Goal: Task Accomplishment & Management: Use online tool/utility

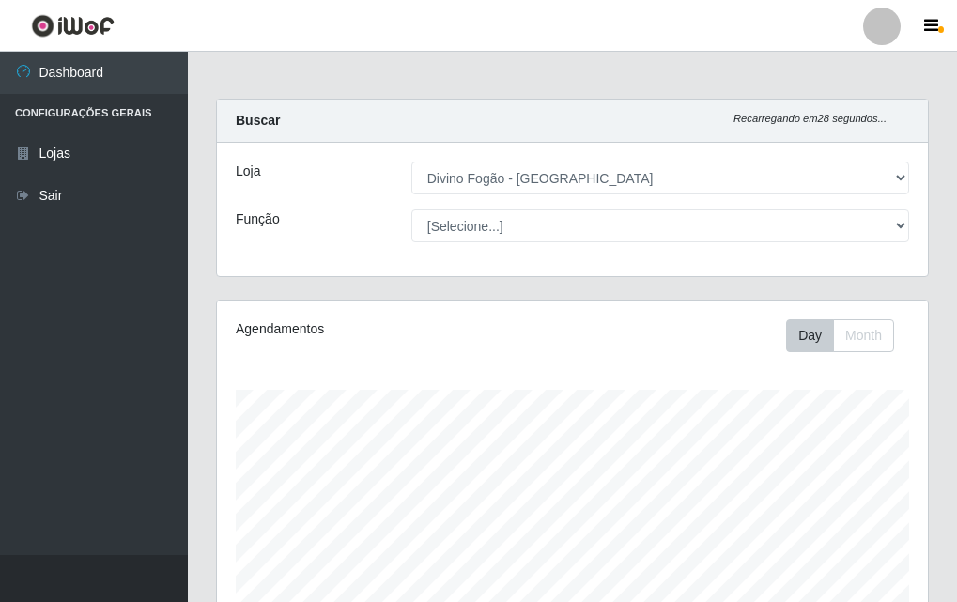
select select "499"
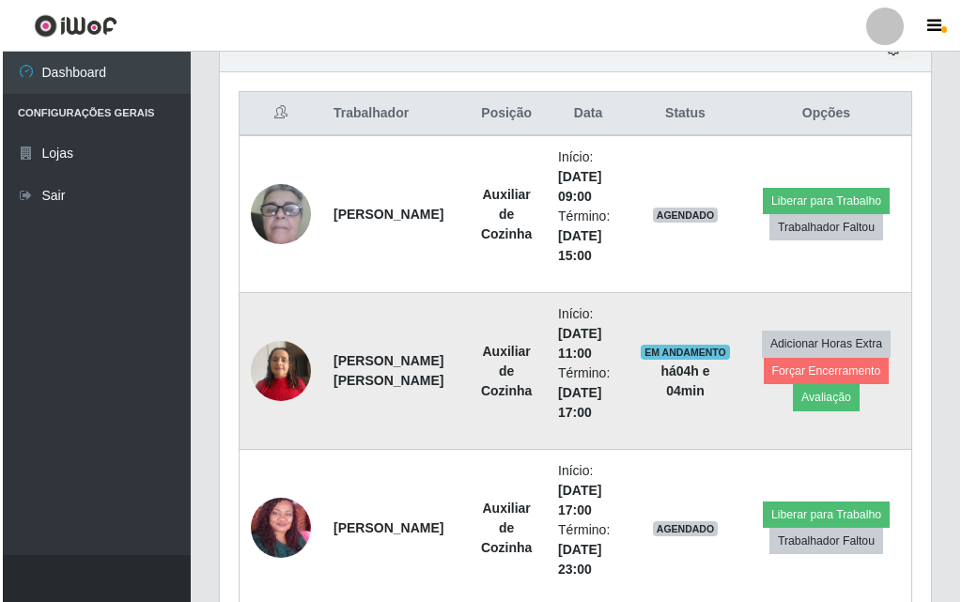
scroll to position [390, 711]
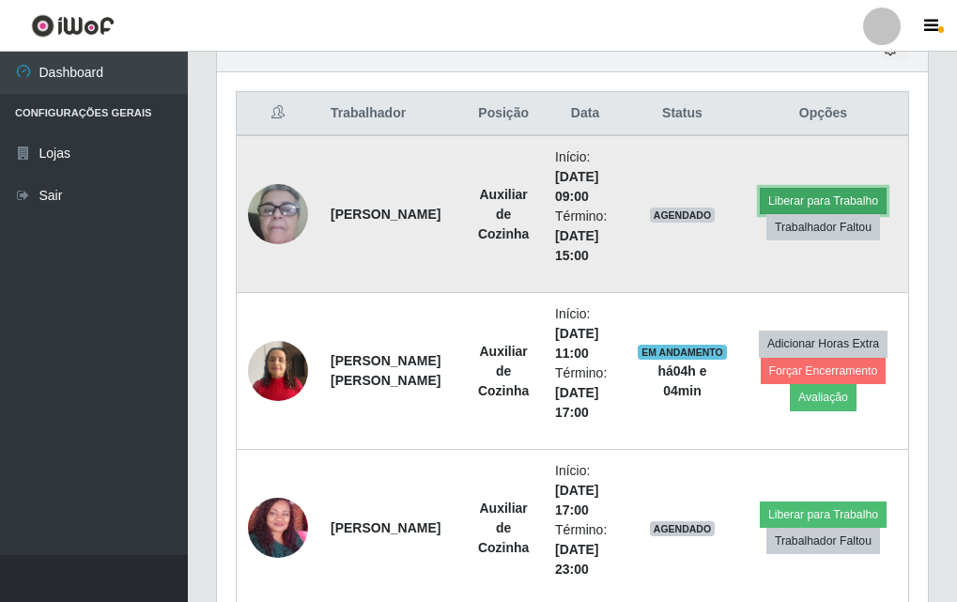
click at [824, 192] on button "Liberar para Trabalho" at bounding box center [823, 201] width 127 height 26
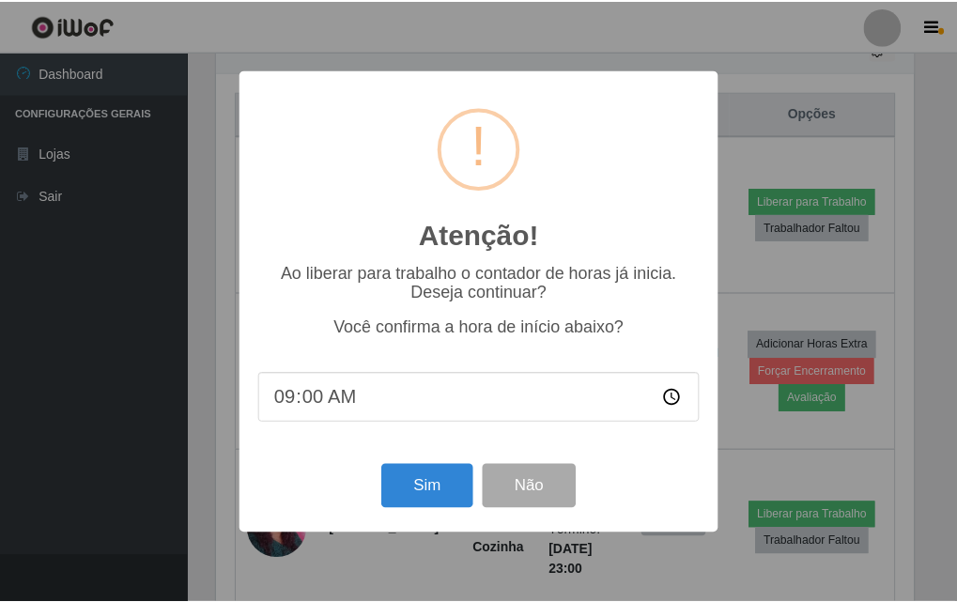
scroll to position [390, 702]
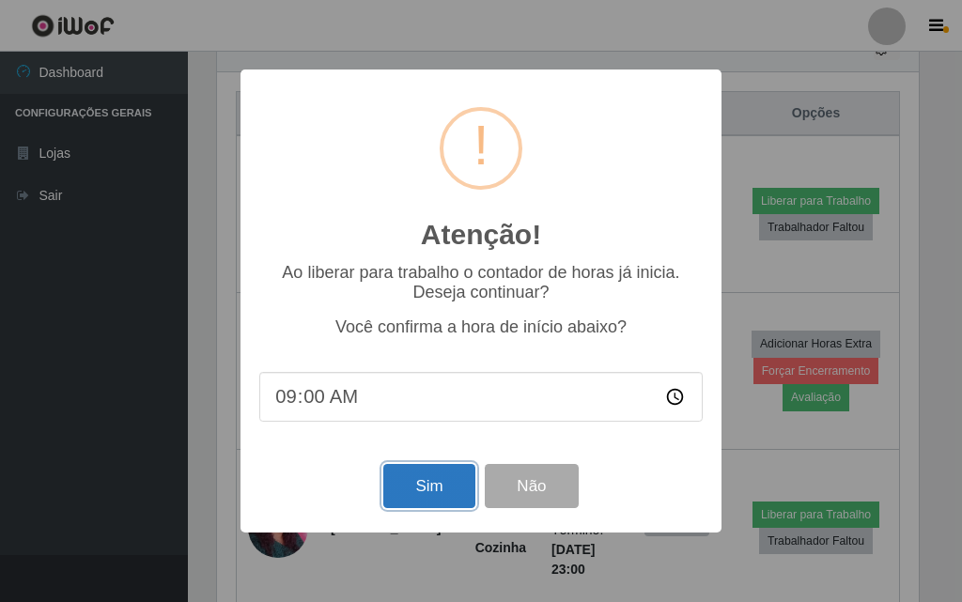
click at [447, 496] on button "Sim" at bounding box center [428, 486] width 91 height 44
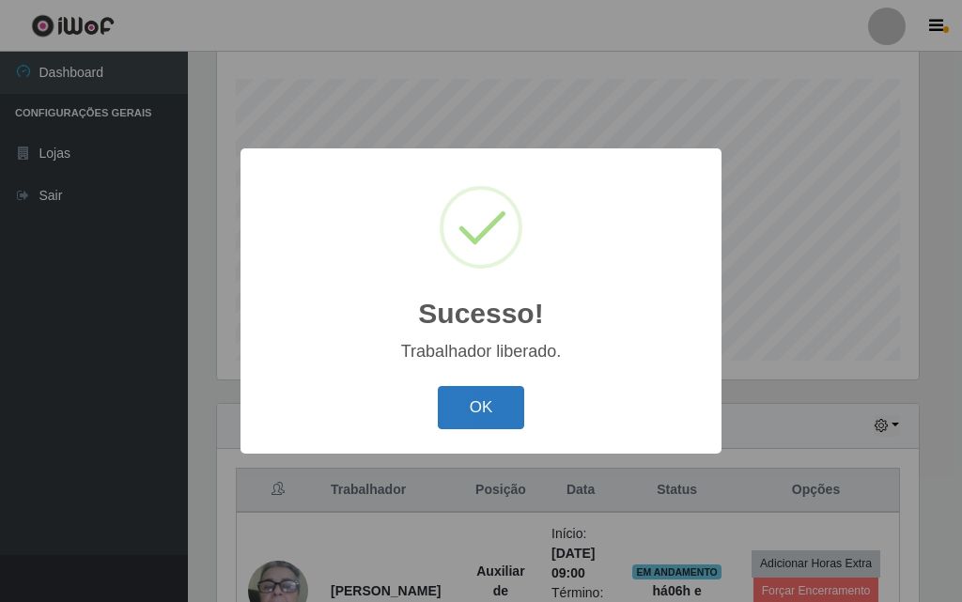
click at [492, 391] on button "OK" at bounding box center [481, 408] width 87 height 44
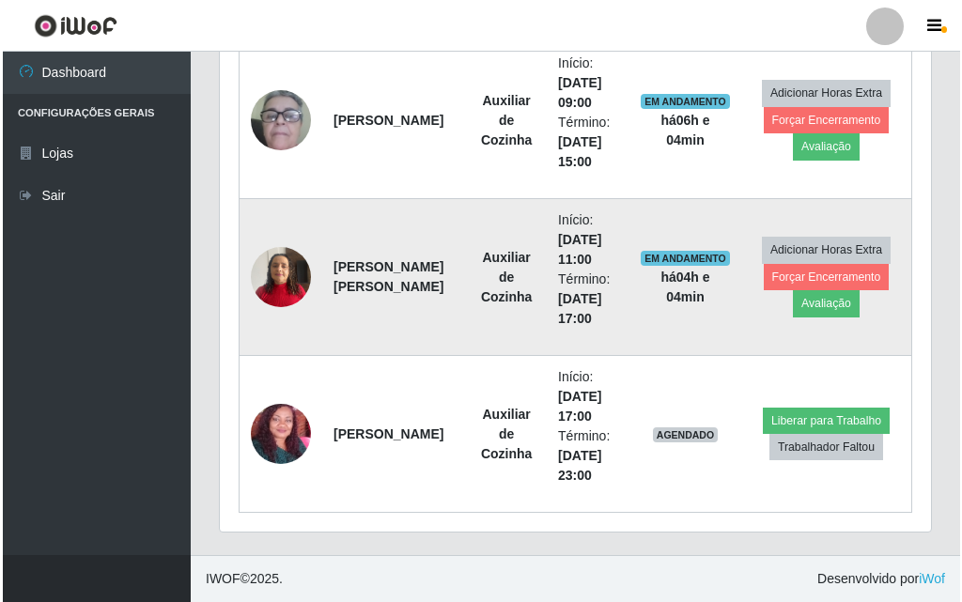
scroll to position [687, 0]
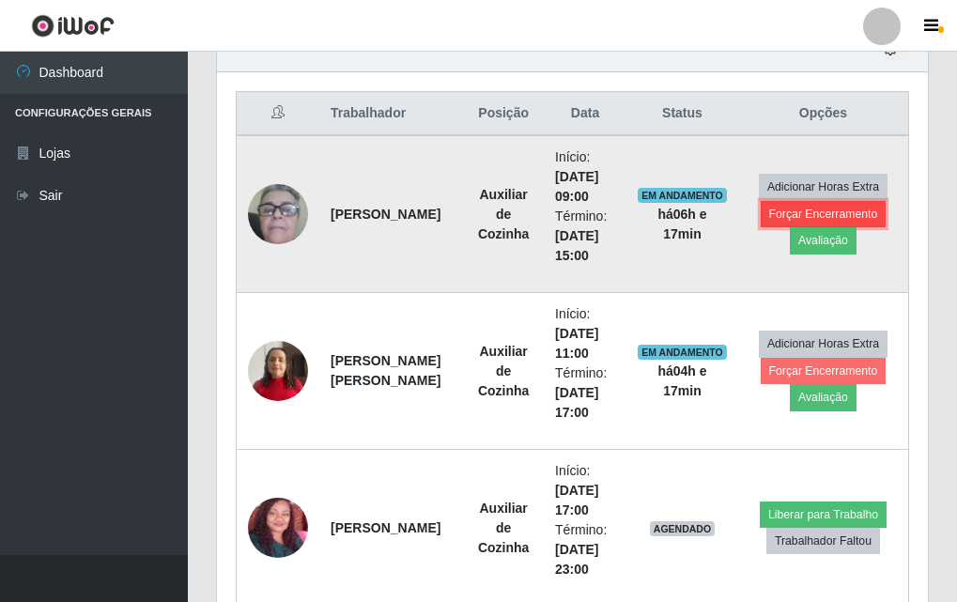
click at [798, 209] on button "Forçar Encerramento" at bounding box center [824, 214] width 126 height 26
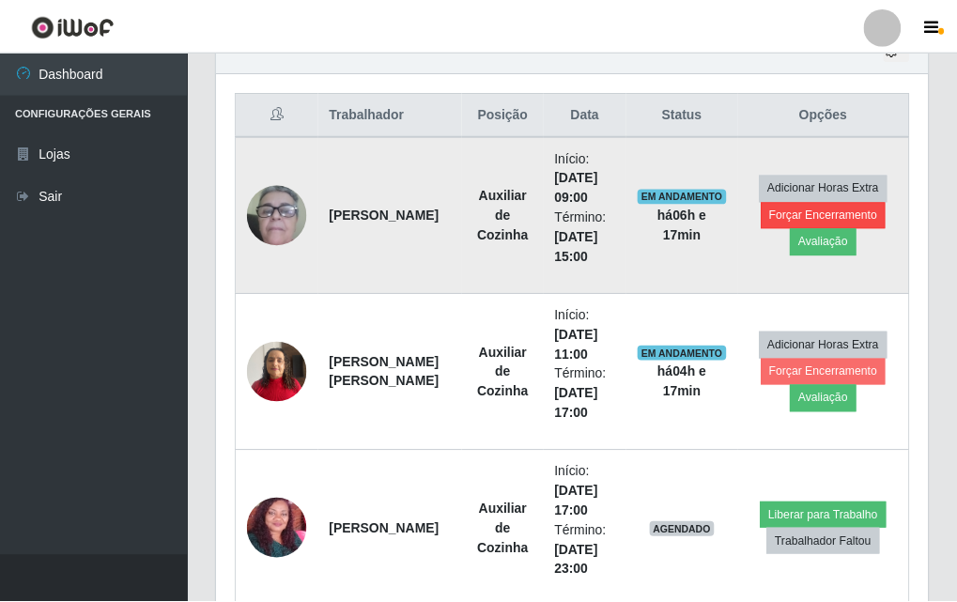
scroll to position [390, 702]
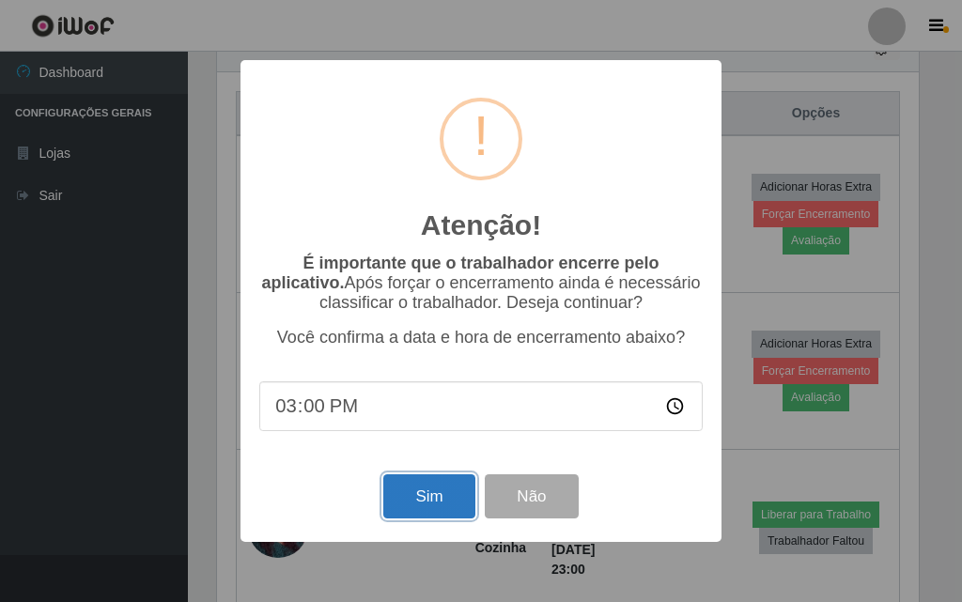
click at [424, 517] on button "Sim" at bounding box center [428, 496] width 91 height 44
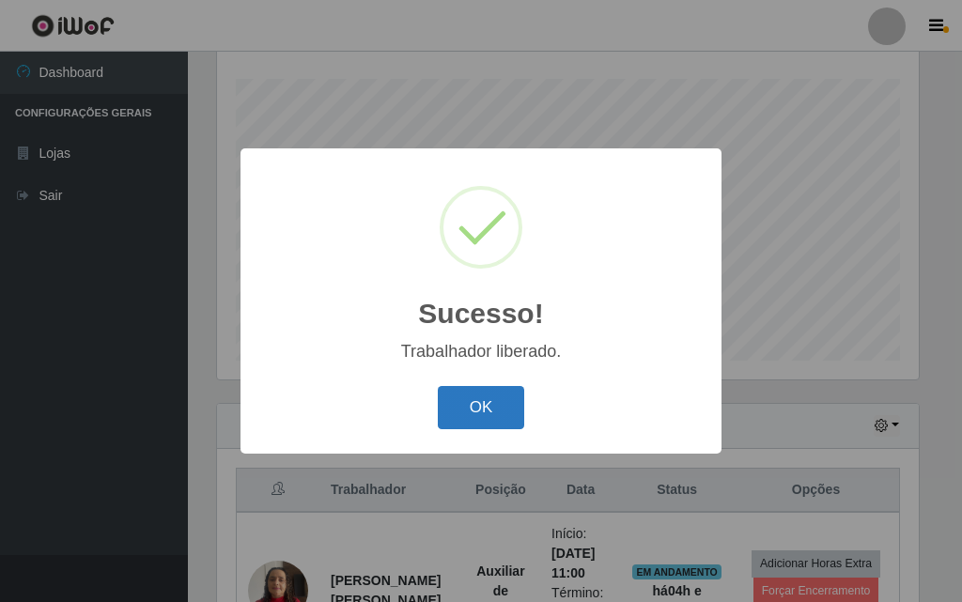
click at [491, 388] on button "OK" at bounding box center [481, 408] width 87 height 44
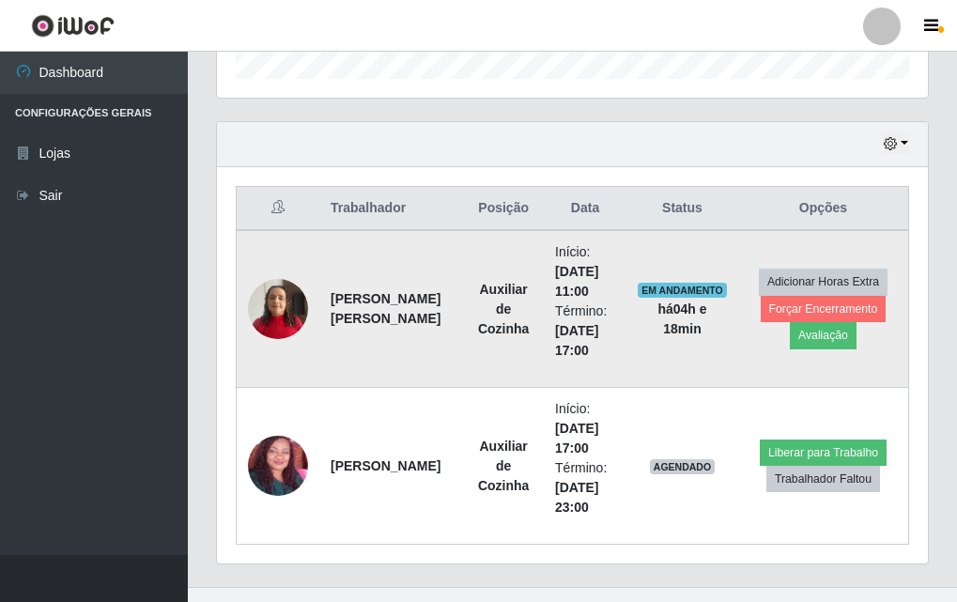
scroll to position [625, 0]
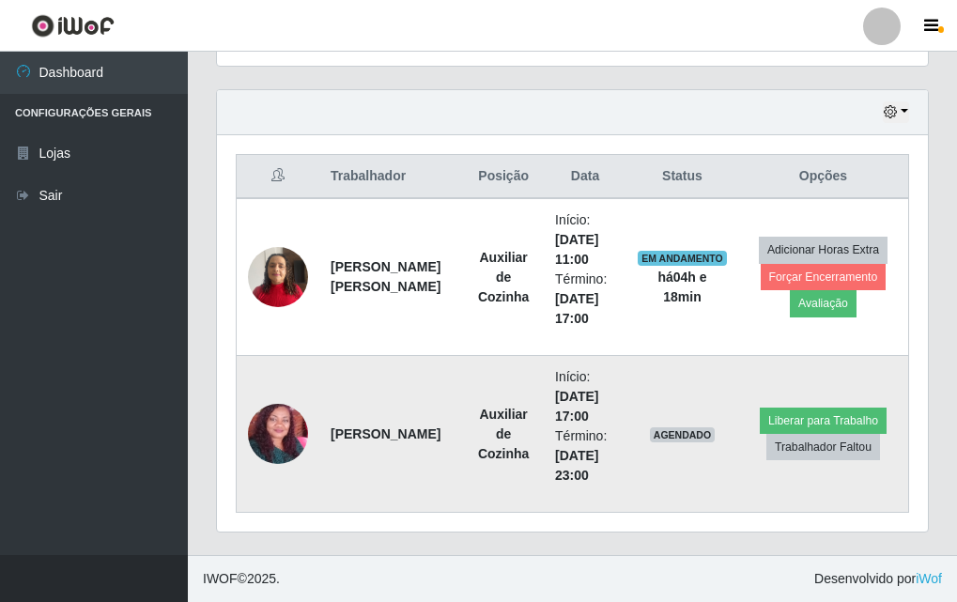
click at [266, 416] on img at bounding box center [278, 434] width 60 height 124
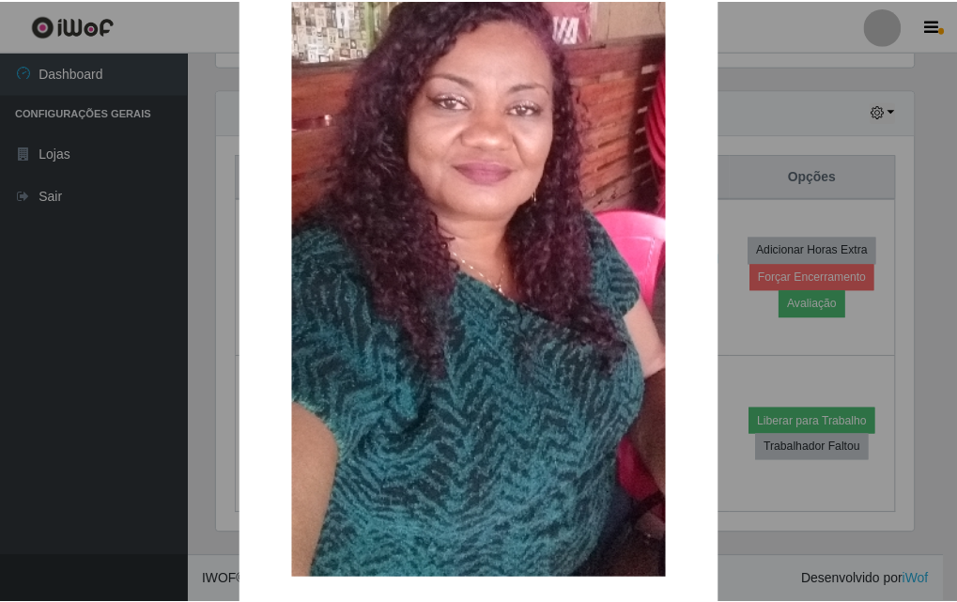
scroll to position [335, 0]
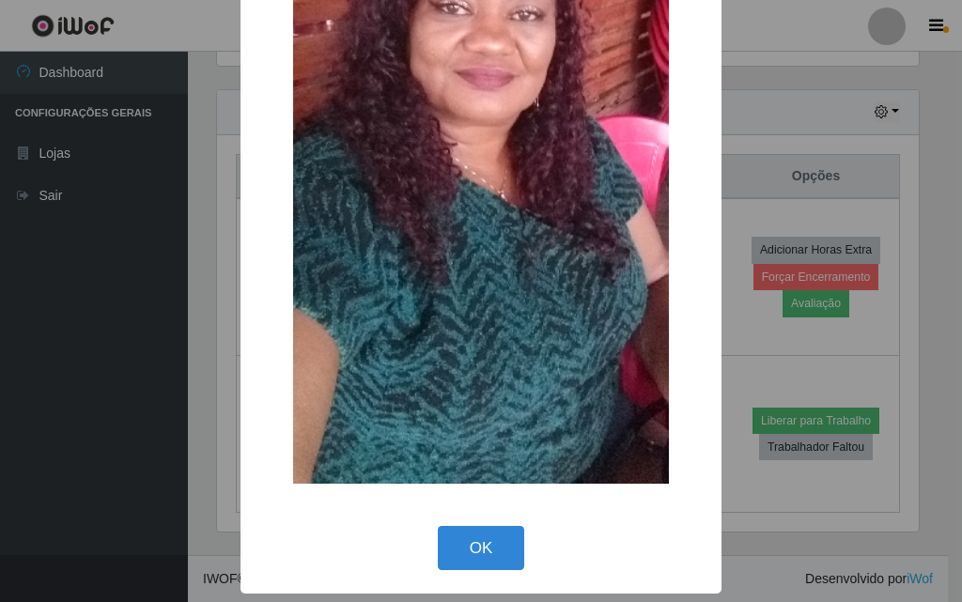
click at [480, 513] on div "× OK Cancel" at bounding box center [480, 133] width 481 height 921
click at [484, 533] on button "OK" at bounding box center [481, 548] width 87 height 44
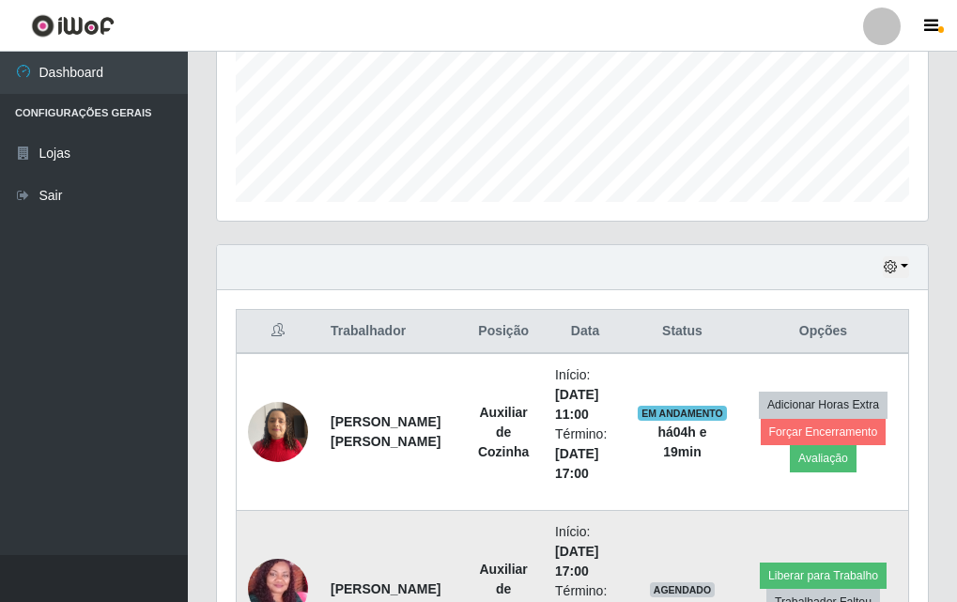
scroll to position [563, 0]
